Goal: Navigation & Orientation: Go to known website

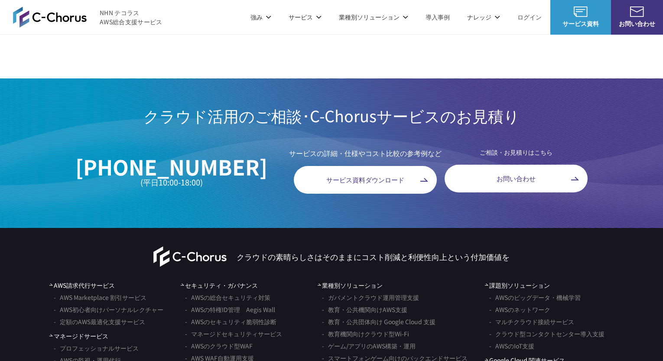
scroll to position [5101, 0]
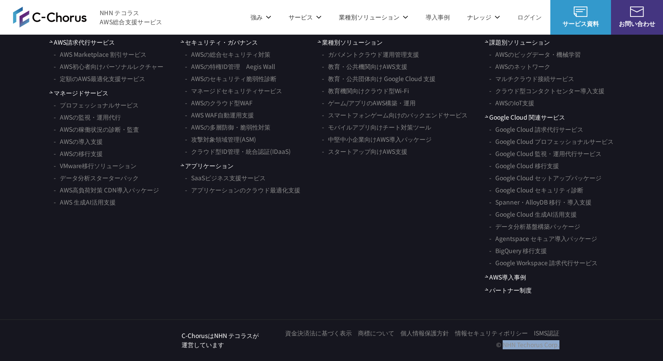
drag, startPoint x: 502, startPoint y: 343, endPoint x: 567, endPoint y: 345, distance: 65.0
click at [567, 345] on div "NHN テコラス C-ChorusはNHN テコラスが 運営しています 資金決済法に基づく表示 商標について 個人情報保護方針 情報セキュリティポリシー IS…" at bounding box center [331, 340] width 663 height 42
copy p "NHN Techorus Corp."
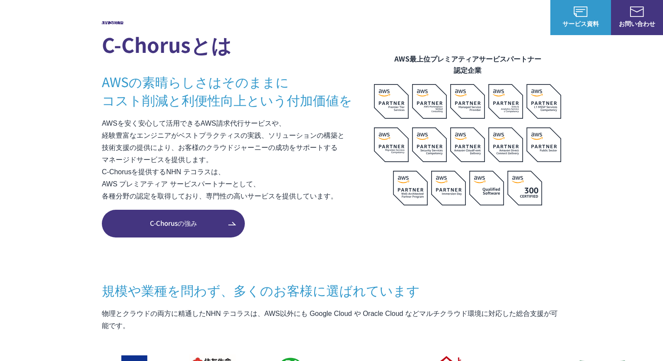
scroll to position [0, 0]
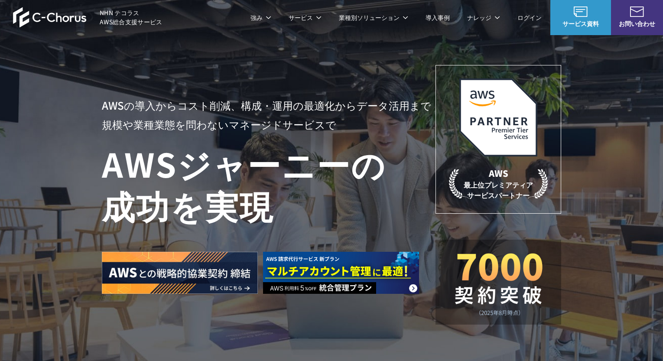
click at [124, 17] on span "NHN テコラス AWS総合支援サービス" at bounding box center [131, 17] width 63 height 18
click at [54, 18] on img at bounding box center [50, 17] width 74 height 21
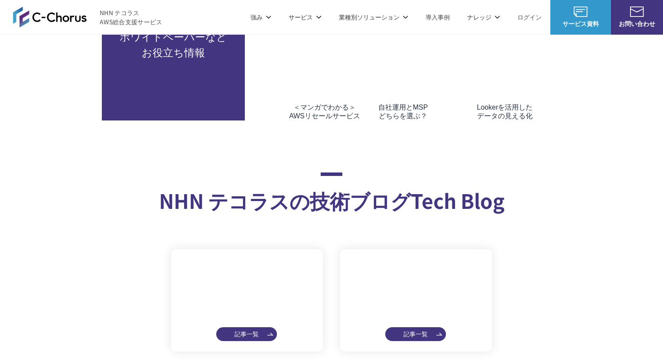
scroll to position [3877, 0]
